Goal: Navigation & Orientation: Find specific page/section

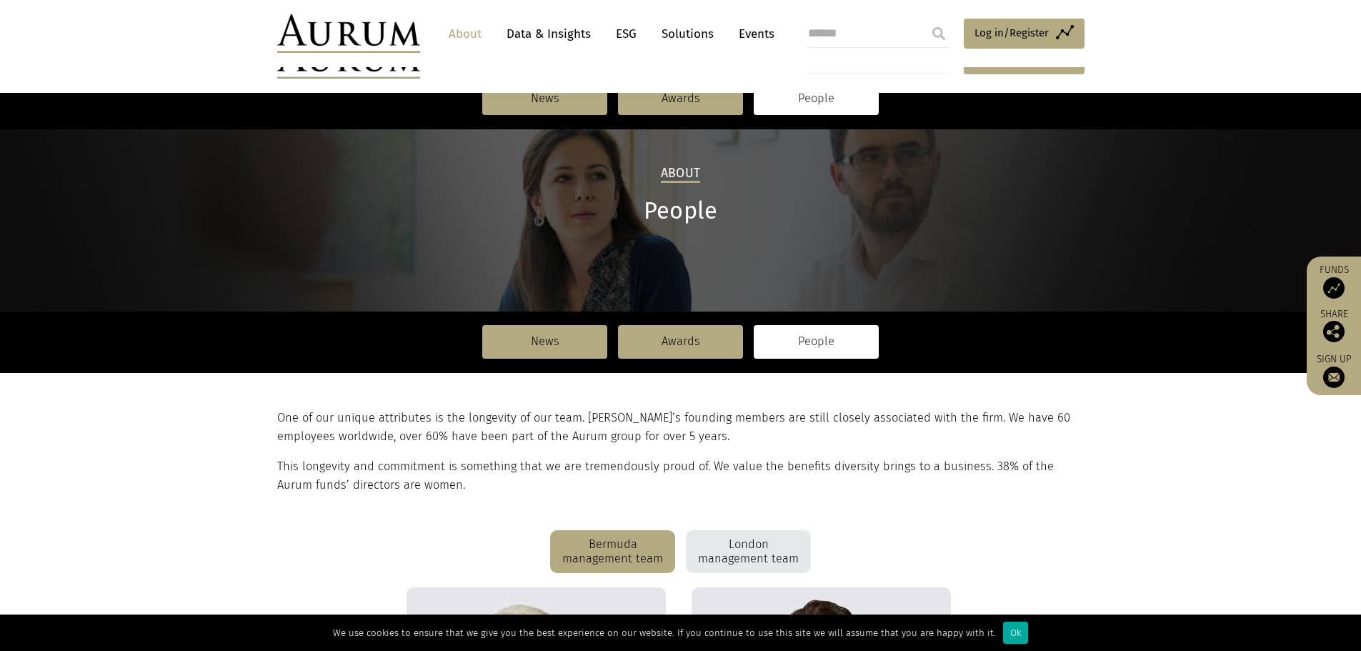
scroll to position [461, 0]
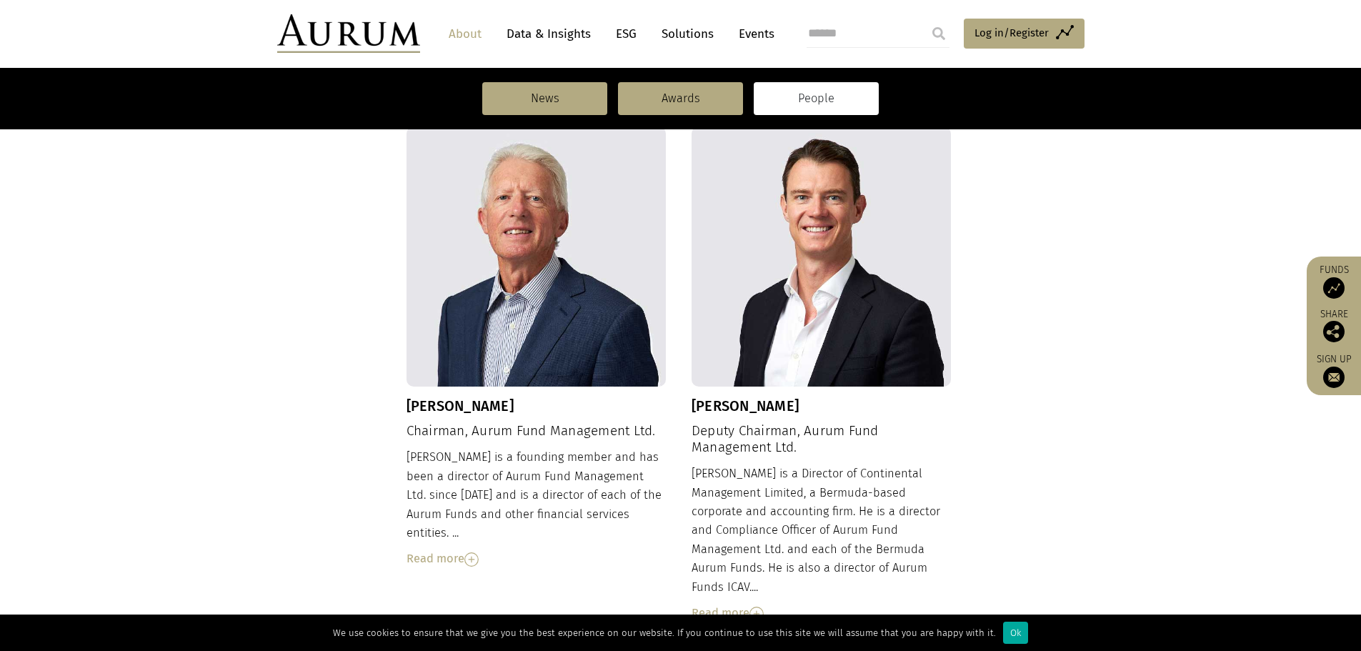
click at [571, 36] on link "Data & Insights" at bounding box center [548, 34] width 99 height 26
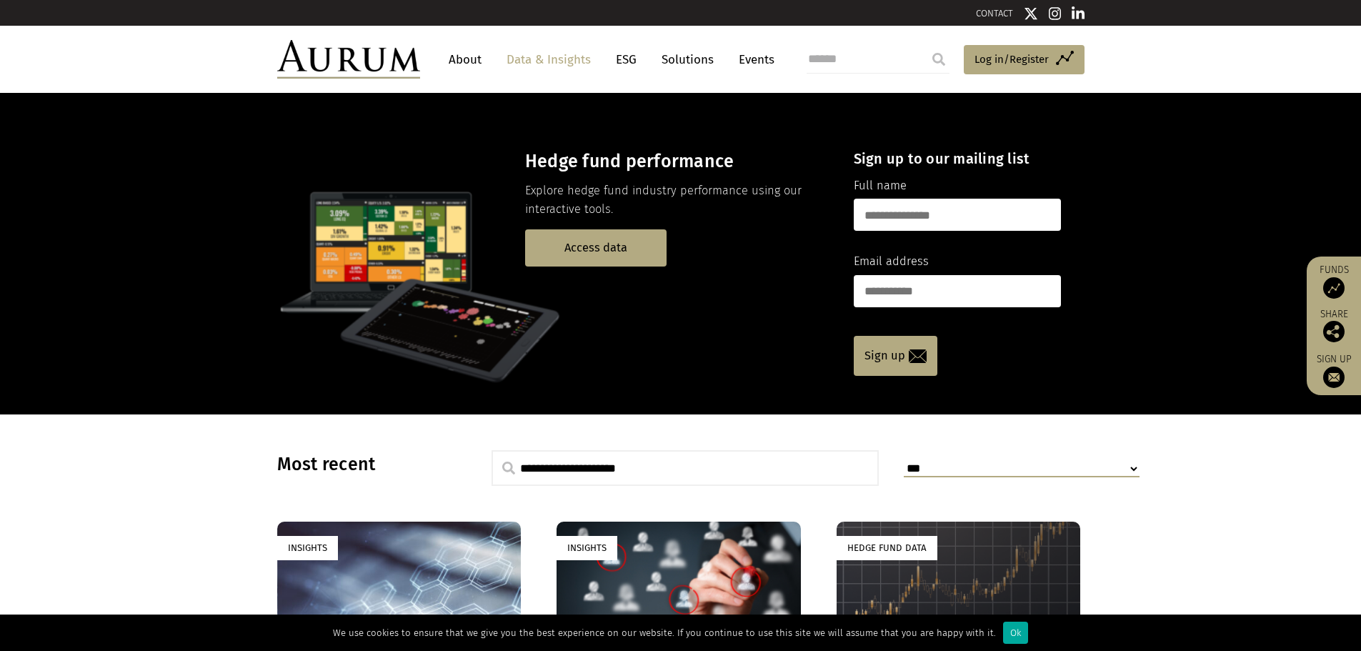
click at [477, 63] on link "About" at bounding box center [464, 59] width 47 height 26
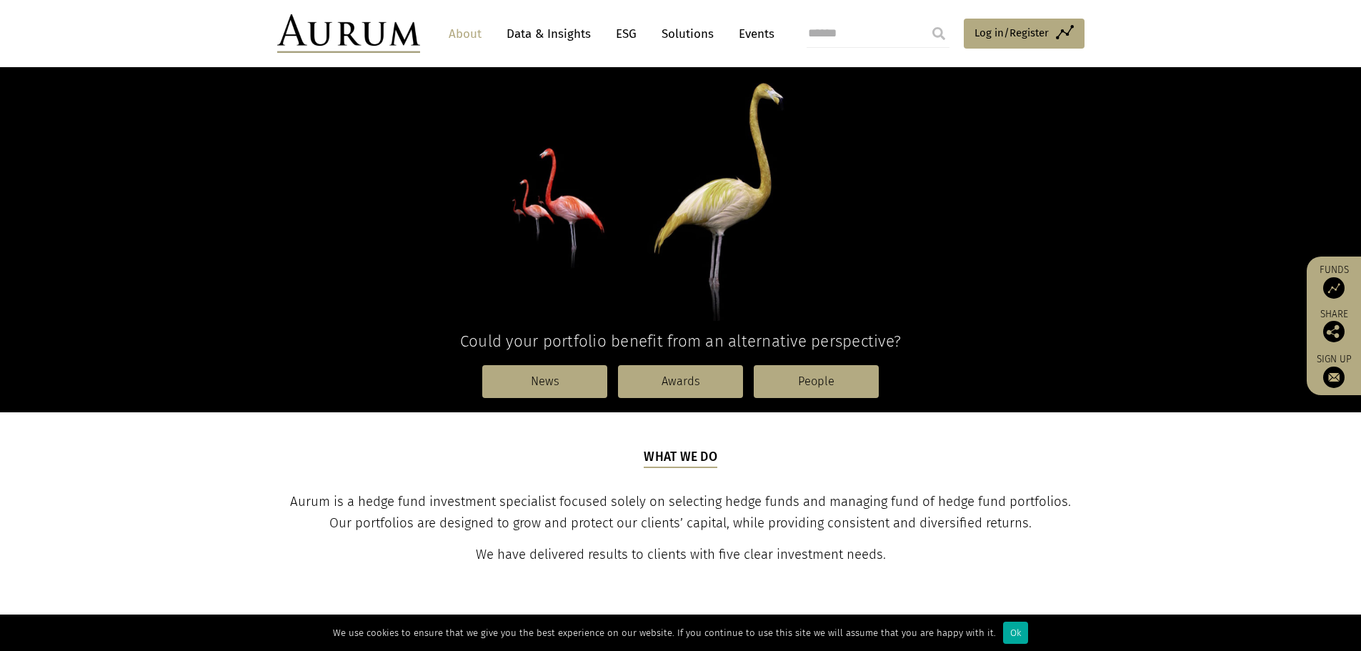
scroll to position [286, 0]
